Goal: Information Seeking & Learning: Learn about a topic

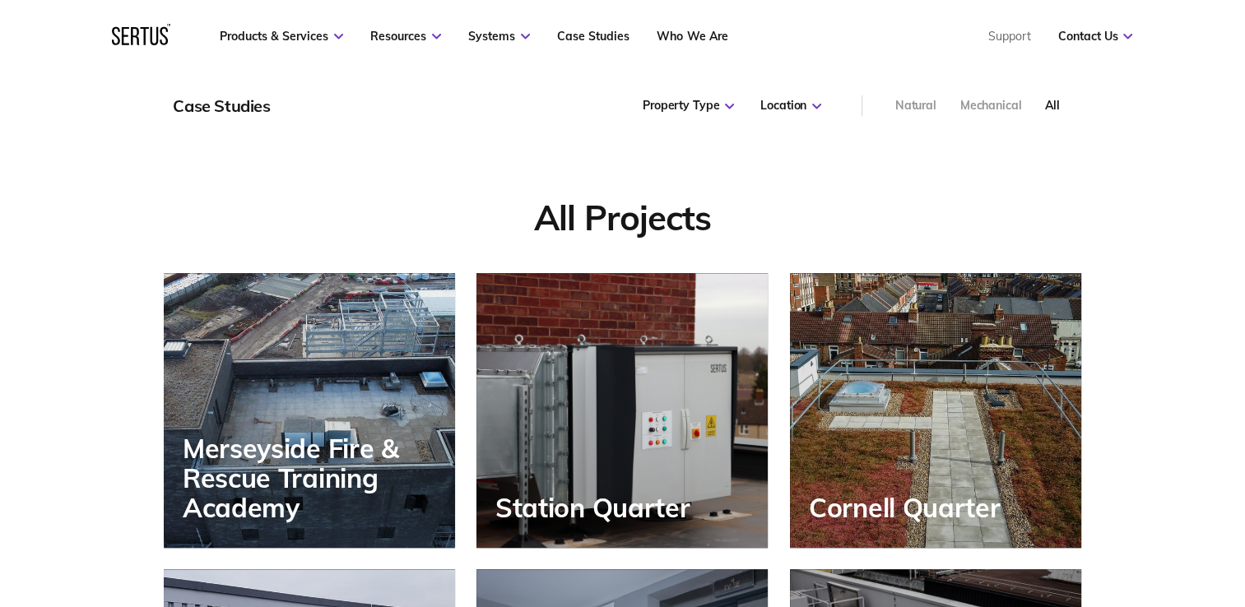
scroll to position [1059, 0]
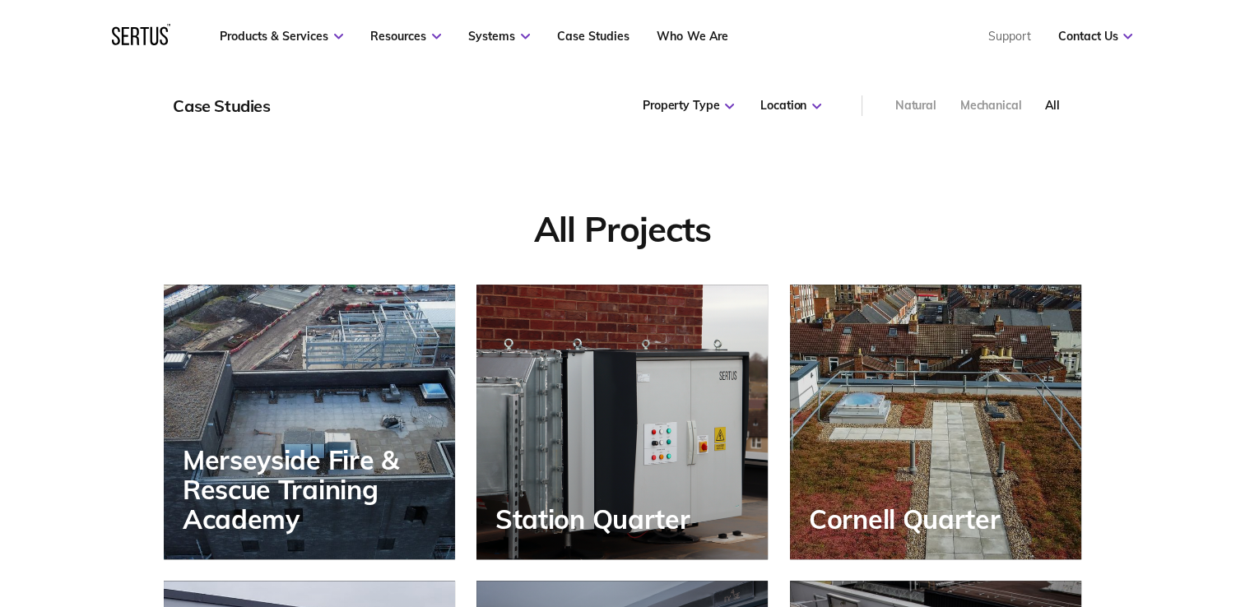
click at [599, 403] on div "Station Quarter" at bounding box center [622, 422] width 291 height 275
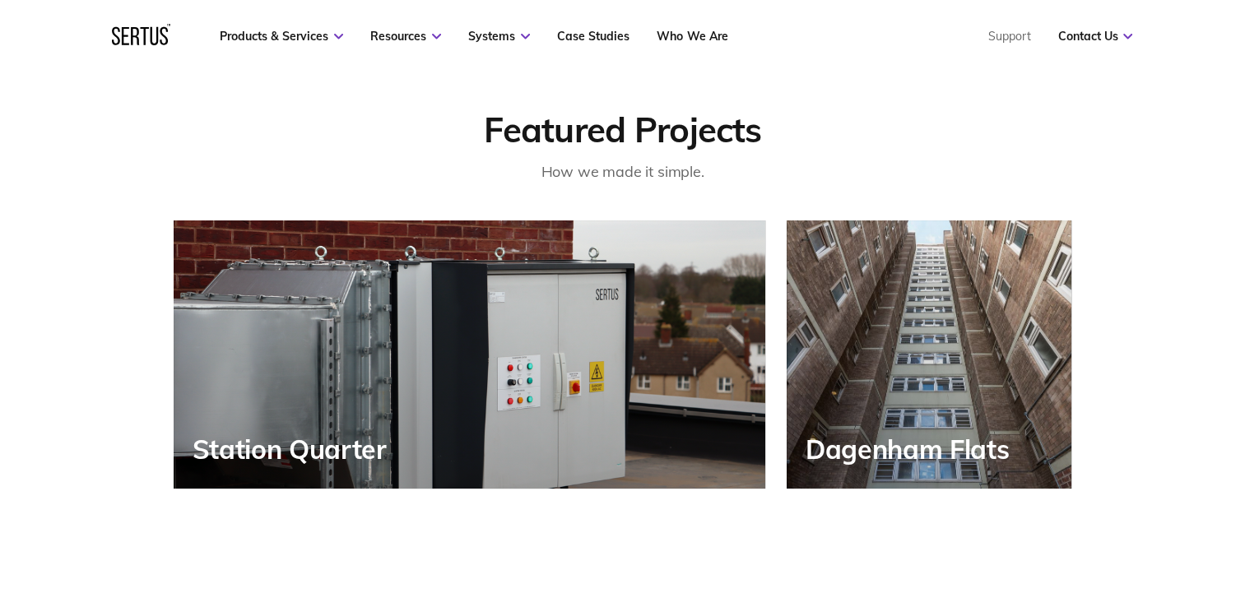
scroll to position [626, 0]
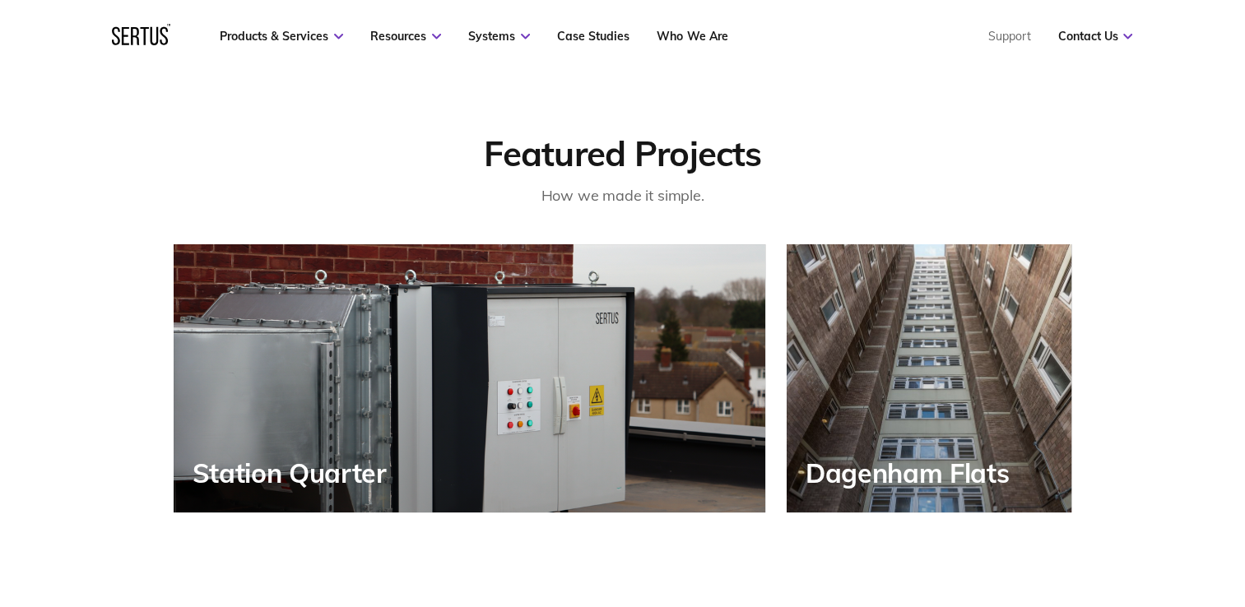
click at [927, 357] on div "Dagenham Flats" at bounding box center [930, 378] width 286 height 268
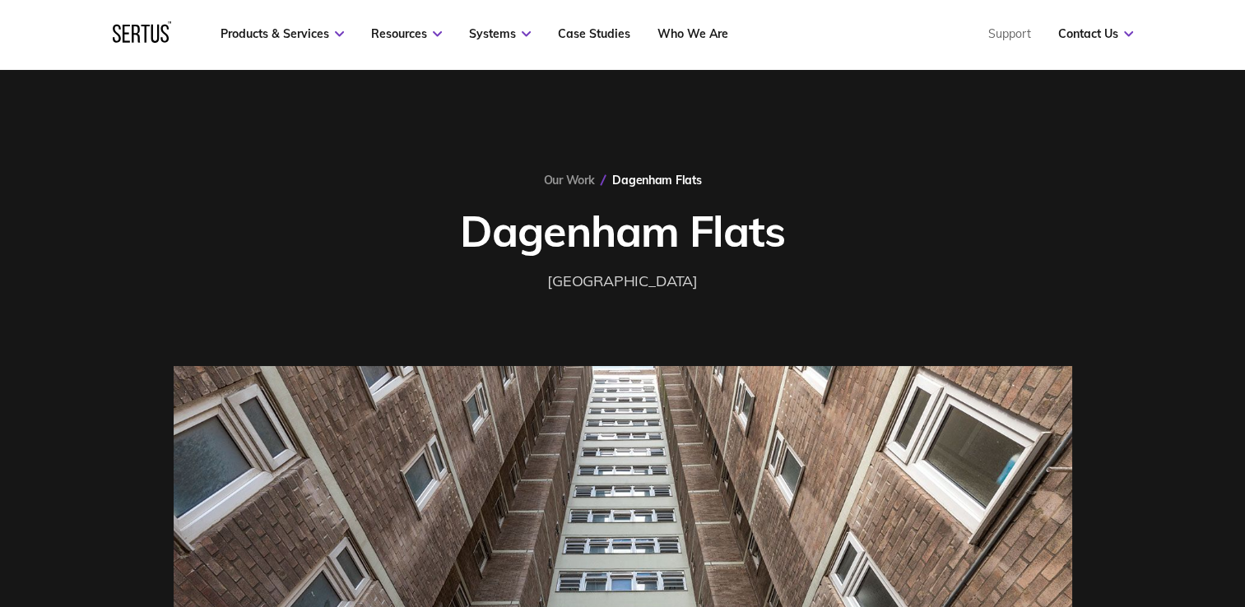
scroll to position [29, 0]
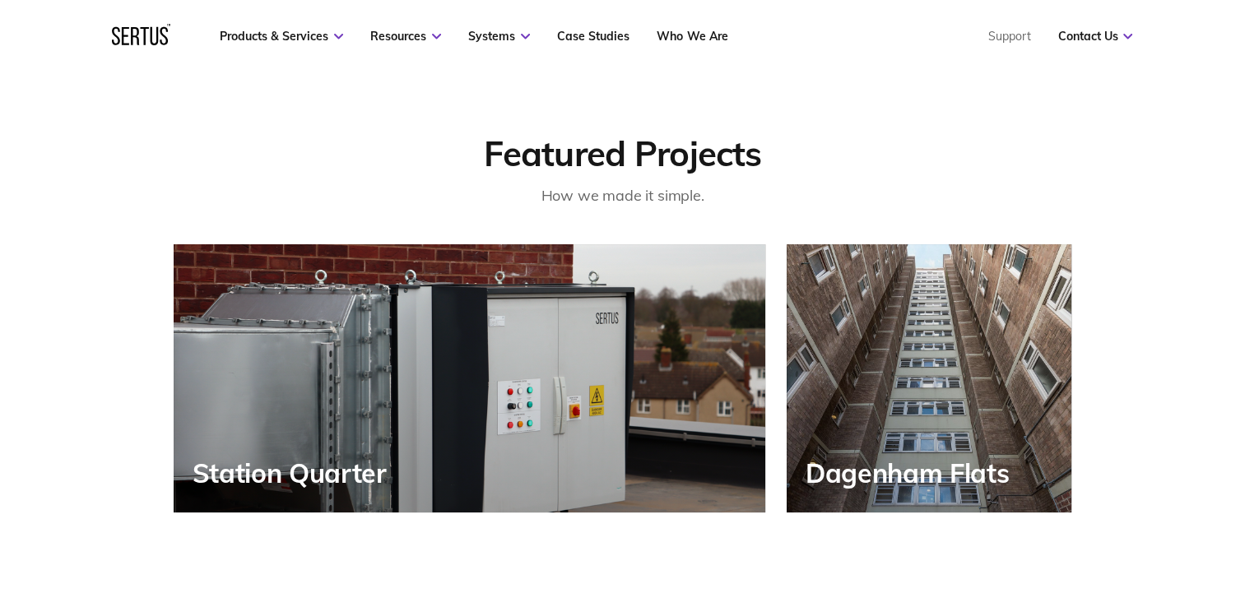
click at [1175, 210] on div "Featured Projects How we made it simple. [GEOGRAPHIC_DATA] [GEOGRAPHIC_DATA]" at bounding box center [622, 280] width 1245 height 465
